Goal: Task Accomplishment & Management: Manage account settings

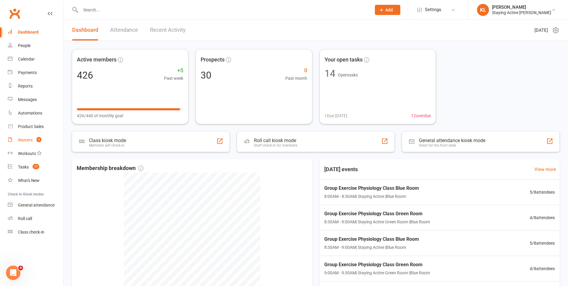
click at [34, 137] on link "Waivers 4" at bounding box center [35, 139] width 55 height 13
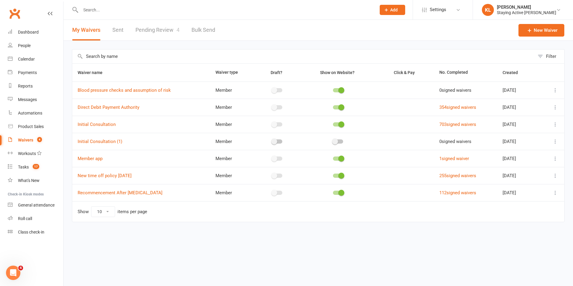
click at [146, 34] on link "Pending Review 4" at bounding box center [157, 30] width 44 height 21
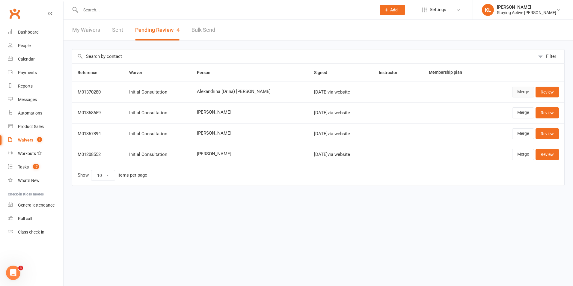
click at [528, 94] on link "Merge" at bounding box center [523, 92] width 22 height 11
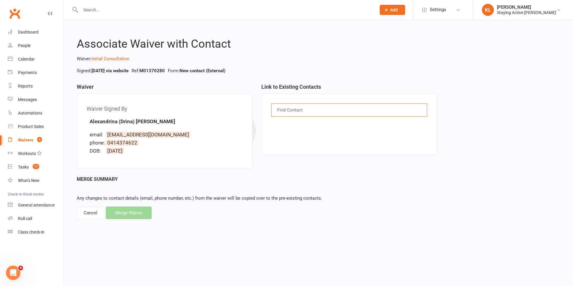
click at [283, 108] on input "text" at bounding box center [291, 110] width 28 height 8
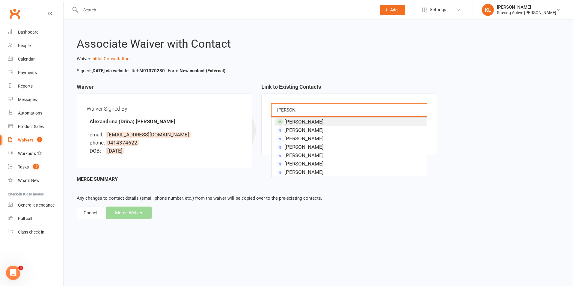
type input "[PERSON_NAME]"
drag, startPoint x: 242, startPoint y: 184, endPoint x: 206, endPoint y: 183, distance: 36.3
click at [242, 184] on div "Merge Summary Any changes to contact details (email, phone number, etc.) from t…" at bounding box center [318, 197] width 483 height 44
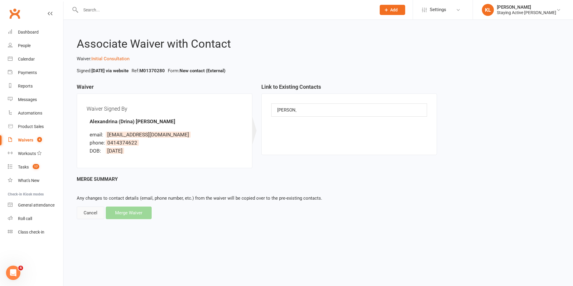
click at [84, 215] on div "Cancel" at bounding box center [91, 212] width 28 height 13
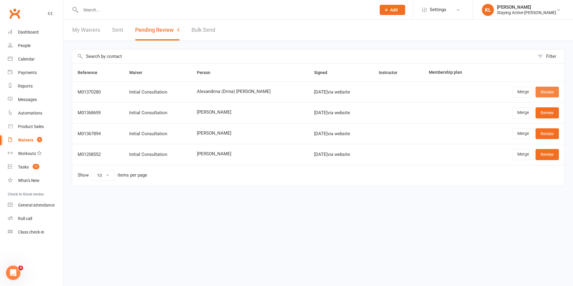
click at [552, 94] on link "Review" at bounding box center [546, 92] width 23 height 11
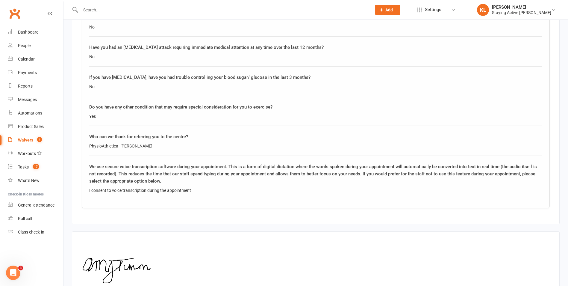
scroll to position [1185, 0]
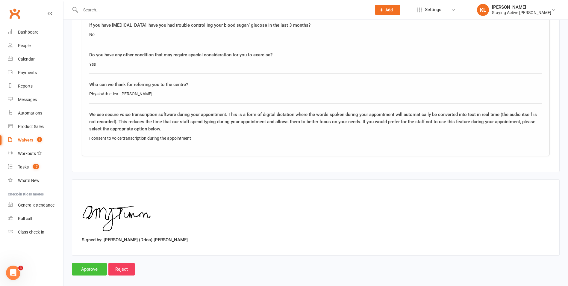
click at [86, 265] on input "Approve" at bounding box center [89, 269] width 35 height 13
